Goal: Task Accomplishment & Management: Complete application form

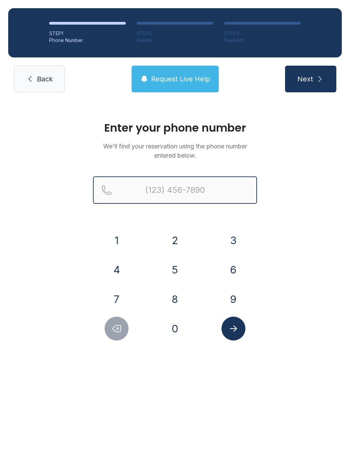
click at [188, 193] on input "Reservation phone number" at bounding box center [175, 189] width 164 height 27
click at [232, 294] on button "9" at bounding box center [233, 299] width 24 height 24
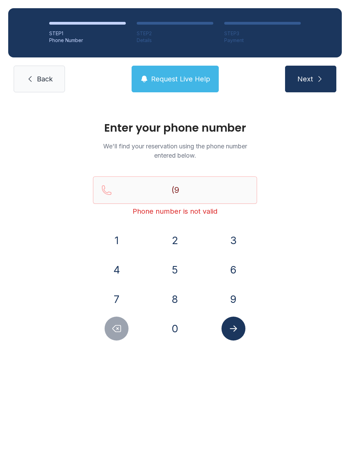
click at [123, 238] on button "1" at bounding box center [117, 240] width 24 height 24
click at [121, 293] on button "7" at bounding box center [117, 299] width 24 height 24
click at [119, 270] on button "4" at bounding box center [117, 270] width 24 height 24
click at [238, 296] on button "9" at bounding box center [233, 299] width 24 height 24
click at [180, 298] on button "8" at bounding box center [175, 299] width 24 height 24
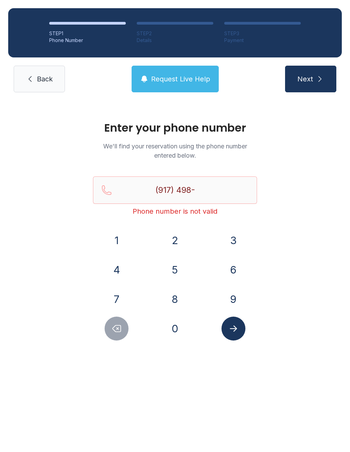
click at [176, 270] on button "5" at bounding box center [175, 270] width 24 height 24
click at [179, 334] on button "0" at bounding box center [175, 328] width 24 height 24
click at [118, 295] on button "7" at bounding box center [117, 299] width 24 height 24
click at [237, 239] on button "3" at bounding box center [233, 240] width 24 height 24
type input "[PHONE_NUMBER]"
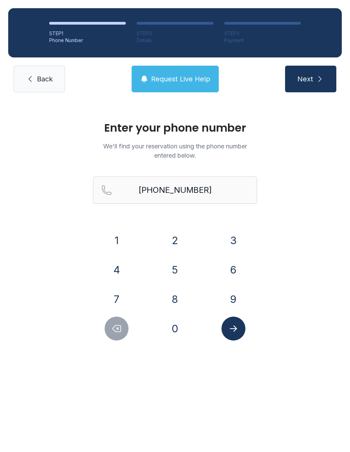
click at [311, 80] on span "Next" at bounding box center [305, 79] width 16 height 10
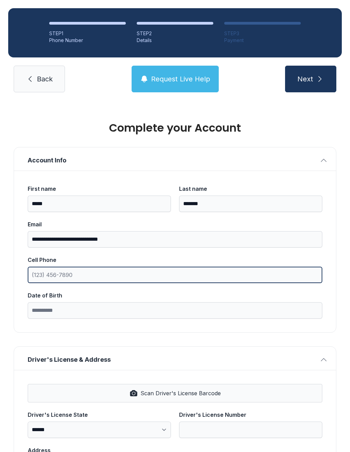
click at [77, 276] on input "Cell Phone" at bounding box center [175, 274] width 294 height 16
type input "("
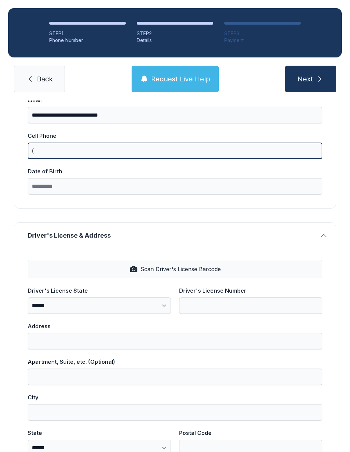
scroll to position [127, 0]
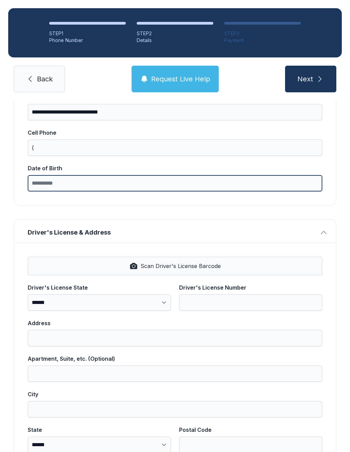
click at [95, 184] on label "Date of Birth" at bounding box center [175, 177] width 294 height 27
click at [95, 184] on input "Date of Birth" at bounding box center [175, 183] width 294 height 16
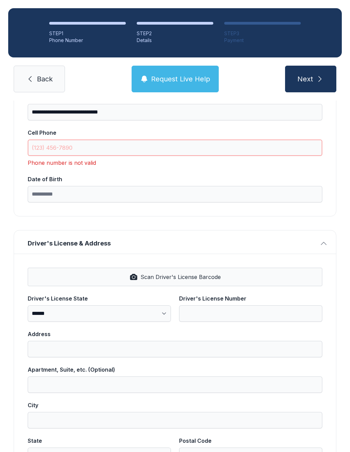
click at [107, 145] on input "Cell Phone" at bounding box center [175, 147] width 294 height 16
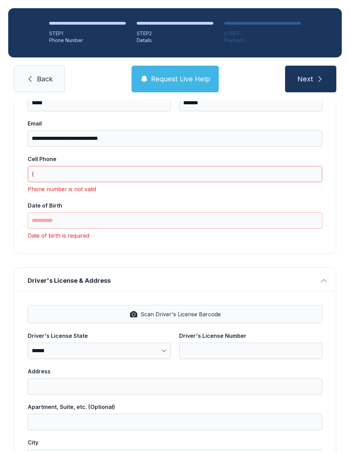
scroll to position [90, 0]
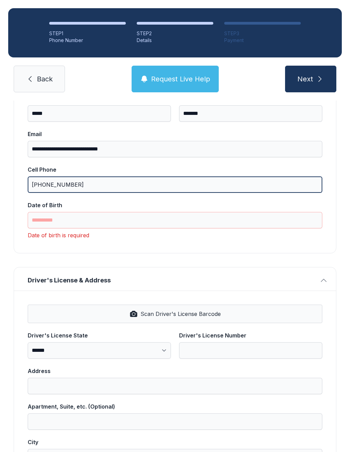
type input "[PHONE_NUMBER]"
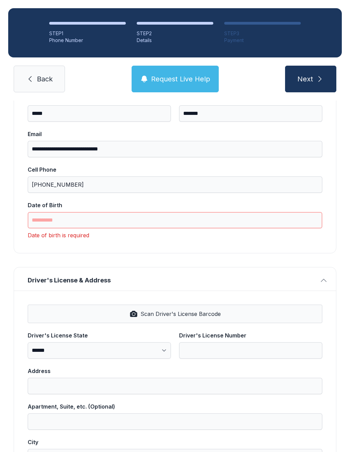
click at [89, 220] on input "Date of Birth" at bounding box center [175, 220] width 294 height 16
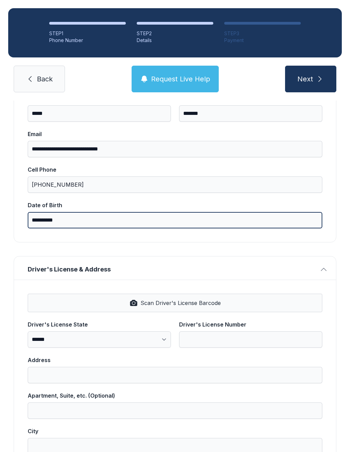
type input "**********"
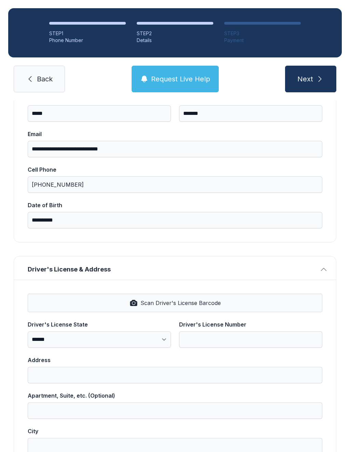
click at [170, 304] on span "Scan Driver's License Barcode" at bounding box center [180, 303] width 80 height 8
select select "**"
type input "**********"
type input "*********"
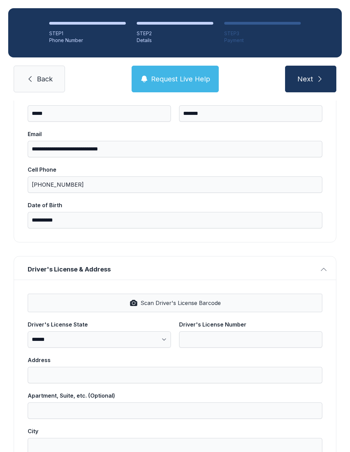
select select "**"
type input "*****"
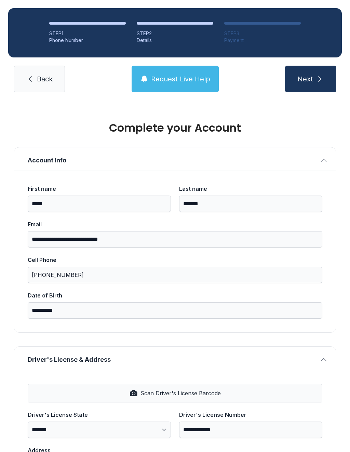
scroll to position [0, 0]
click at [307, 77] on span "Next" at bounding box center [305, 79] width 16 height 10
click at [310, 79] on span "Next" at bounding box center [305, 79] width 16 height 10
click at [310, 79] on button "Next" at bounding box center [310, 79] width 51 height 27
click at [313, 77] on span "Next" at bounding box center [305, 79] width 16 height 10
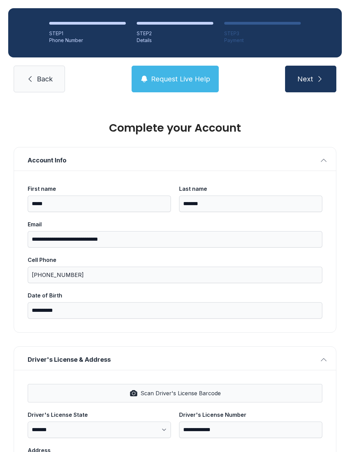
type input "*"
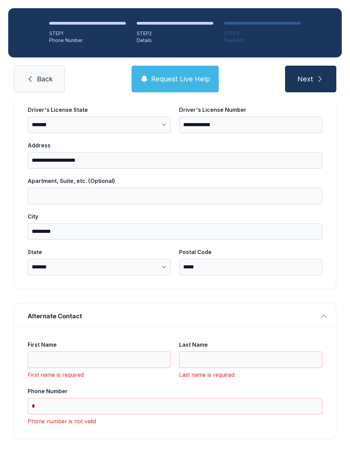
scroll to position [304, 0]
click at [56, 358] on input "First Name" at bounding box center [99, 360] width 143 height 16
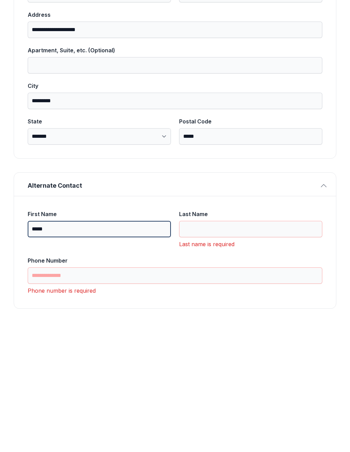
type input "*****"
click at [215, 352] on input "Last Name" at bounding box center [250, 360] width 143 height 16
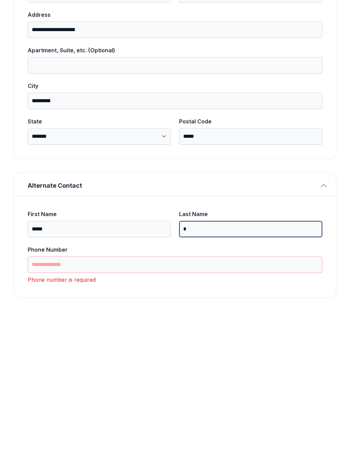
scroll to position [293, 0]
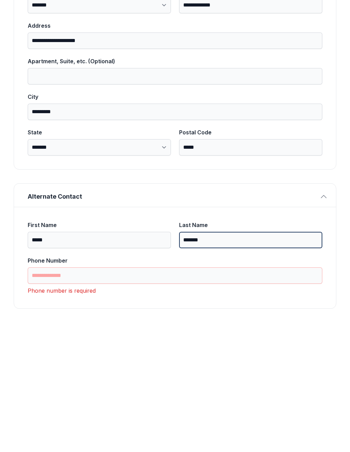
type input "*******"
click at [117, 398] on input "Phone Number" at bounding box center [175, 406] width 294 height 16
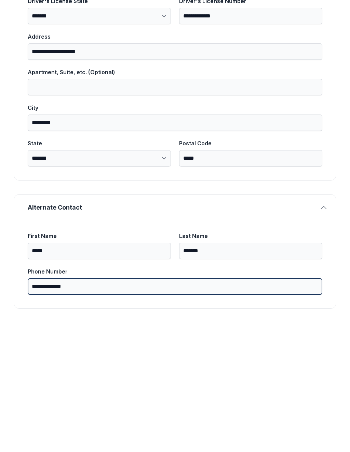
type input "**********"
click at [310, 66] on button "Next" at bounding box center [310, 79] width 51 height 27
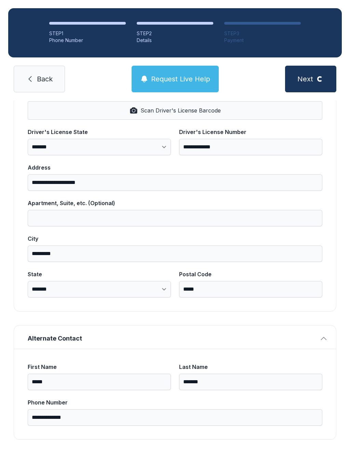
scroll to position [0, 0]
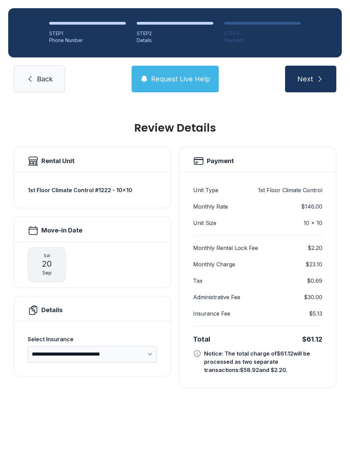
click at [161, 74] on span "Request Live Help" at bounding box center [180, 79] width 59 height 10
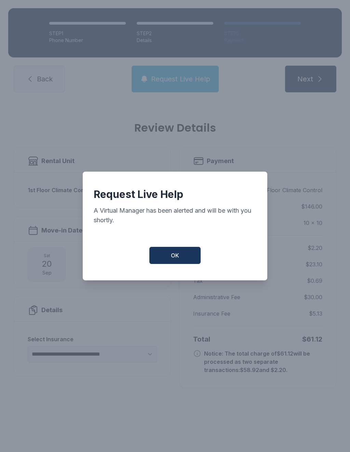
click at [177, 257] on span "OK" at bounding box center [175, 255] width 8 height 8
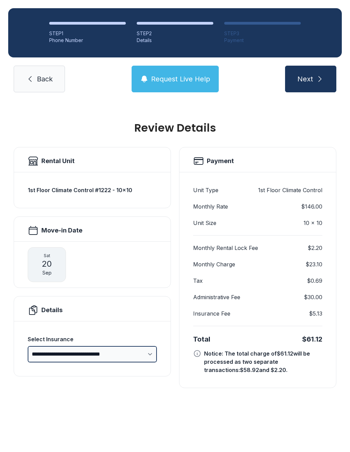
click at [145, 346] on select "**********" at bounding box center [92, 354] width 129 height 16
click at [148, 346] on select "**********" at bounding box center [92, 354] width 129 height 16
click at [33, 72] on link "Back" at bounding box center [39, 79] width 51 height 27
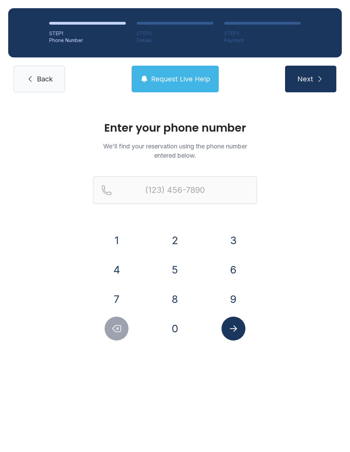
click at [232, 304] on button "9" at bounding box center [233, 299] width 24 height 24
click at [120, 243] on button "1" at bounding box center [117, 240] width 24 height 24
click at [116, 302] on button "7" at bounding box center [117, 299] width 24 height 24
type input "(917)"
click at [29, 84] on link "Back" at bounding box center [39, 79] width 51 height 27
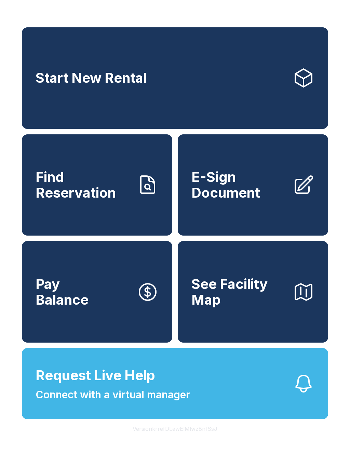
click at [88, 200] on span "Find Reservation" at bounding box center [84, 184] width 96 height 31
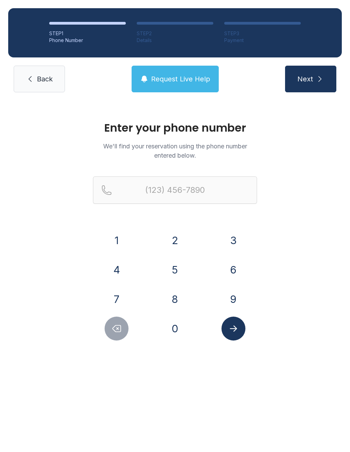
click at [232, 300] on button "9" at bounding box center [233, 299] width 24 height 24
click at [115, 239] on button "1" at bounding box center [117, 240] width 24 height 24
click at [117, 301] on button "7" at bounding box center [117, 299] width 24 height 24
click at [116, 270] on button "4" at bounding box center [117, 270] width 24 height 24
click at [228, 298] on button "9" at bounding box center [233, 299] width 24 height 24
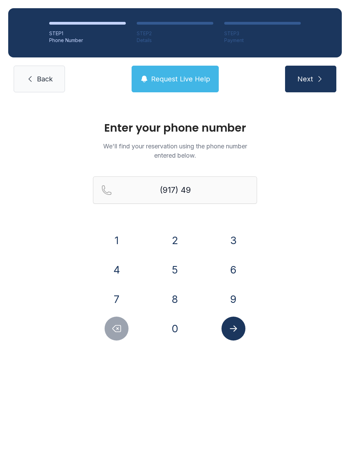
click at [179, 301] on button "8" at bounding box center [175, 299] width 24 height 24
click at [171, 270] on button "5" at bounding box center [175, 270] width 24 height 24
click at [174, 330] on button "0" at bounding box center [175, 328] width 24 height 24
click at [110, 299] on button "7" at bounding box center [117, 299] width 24 height 24
click at [224, 245] on button "3" at bounding box center [233, 240] width 24 height 24
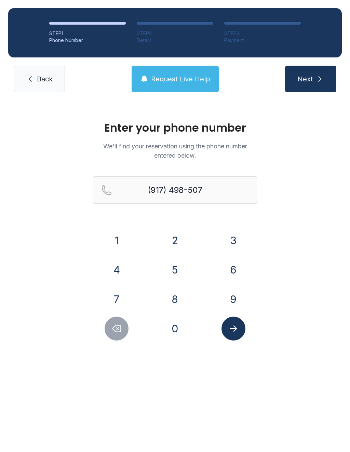
type input "[PHONE_NUMBER]"
click at [232, 327] on icon "Submit lookup form" at bounding box center [233, 328] width 10 height 10
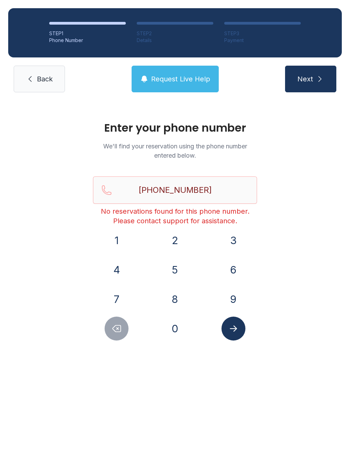
click at [31, 75] on icon at bounding box center [30, 79] width 8 height 8
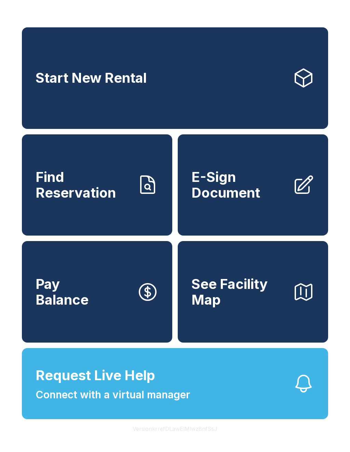
click at [250, 185] on span "E-Sign Document" at bounding box center [239, 184] width 96 height 31
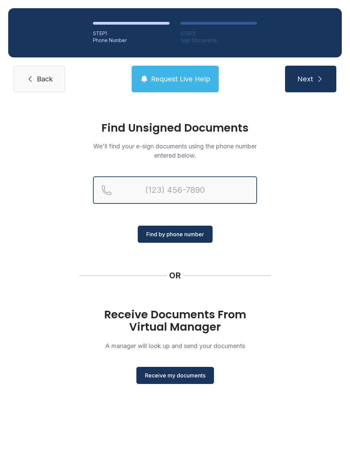
click at [199, 177] on input "Reservation phone number" at bounding box center [175, 189] width 164 height 27
type input "(9"
click at [170, 375] on span "Receive my documents" at bounding box center [175, 375] width 60 height 8
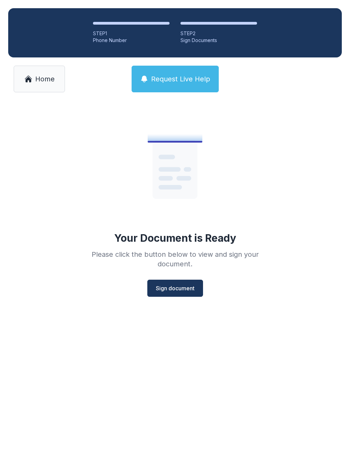
click at [174, 283] on button "Sign document" at bounding box center [175, 287] width 56 height 17
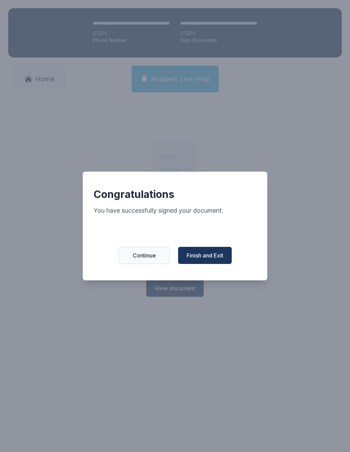
click at [205, 256] on span "Finish and Exit" at bounding box center [205, 255] width 37 height 8
